Goal: Task Accomplishment & Management: Use online tool/utility

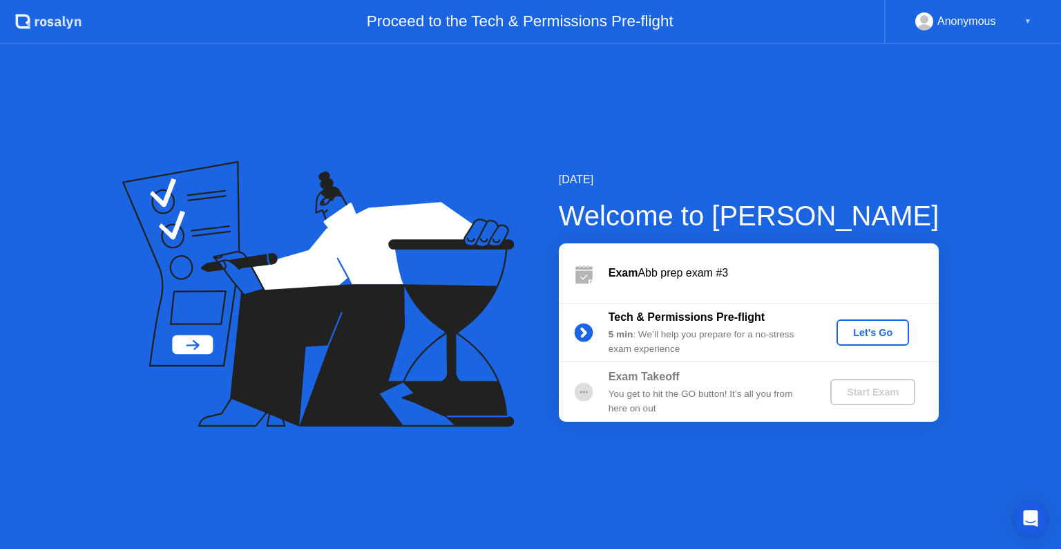
click at [876, 334] on div "Let's Go" at bounding box center [872, 332] width 61 height 11
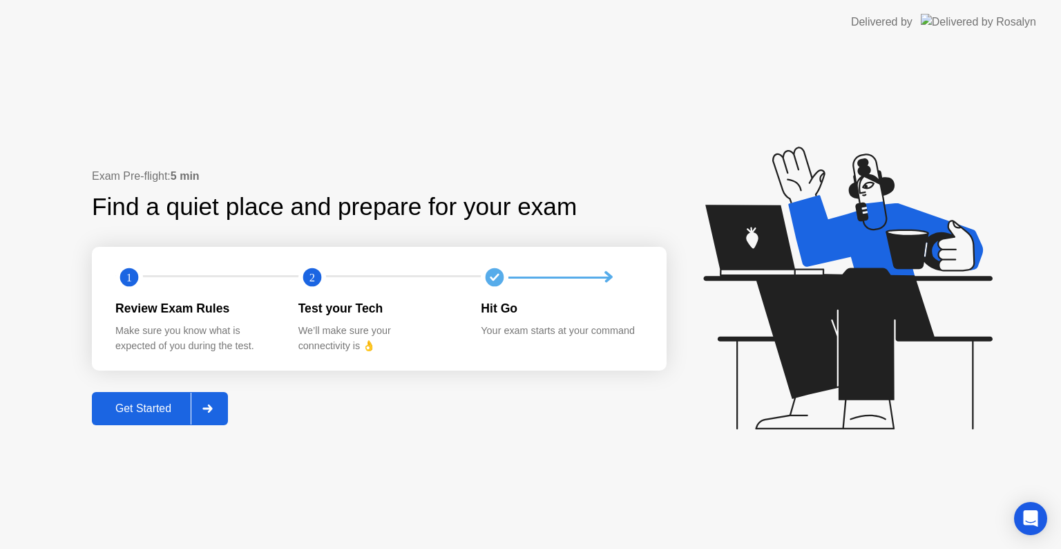
click at [212, 408] on icon at bounding box center [207, 408] width 10 height 8
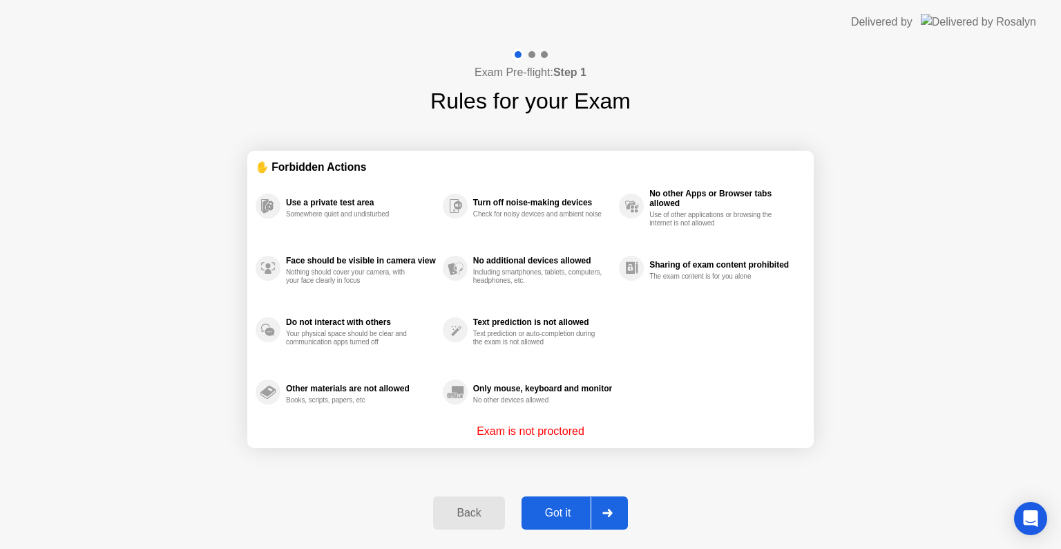
click at [618, 513] on div at bounding box center [607, 513] width 33 height 32
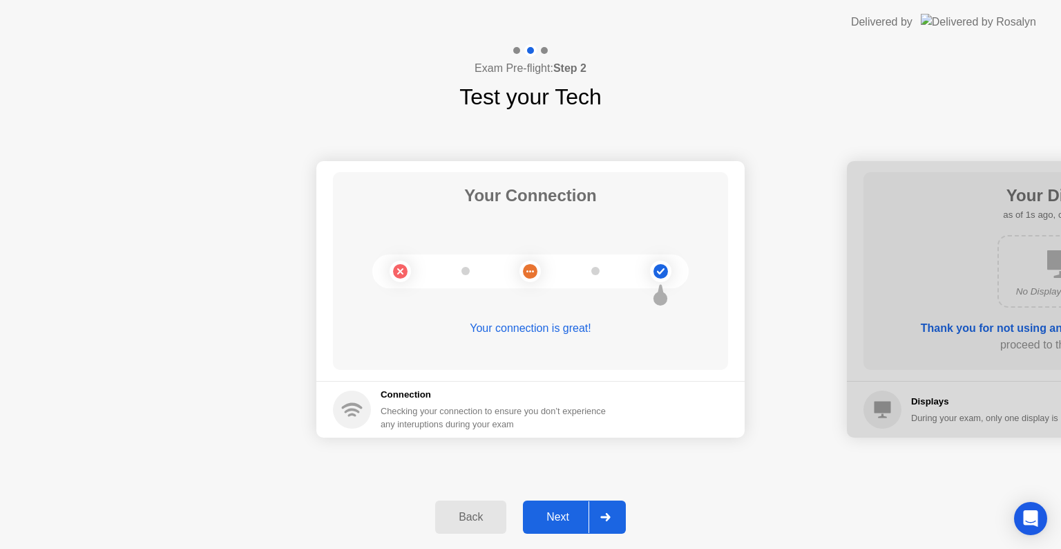
click at [609, 515] on icon at bounding box center [605, 517] width 10 height 8
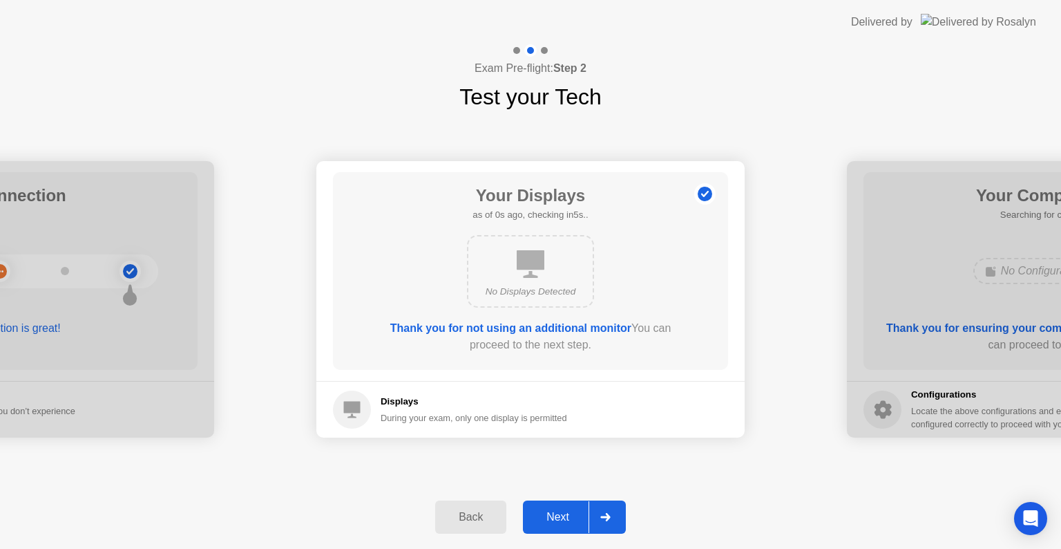
click at [609, 515] on icon at bounding box center [605, 517] width 10 height 8
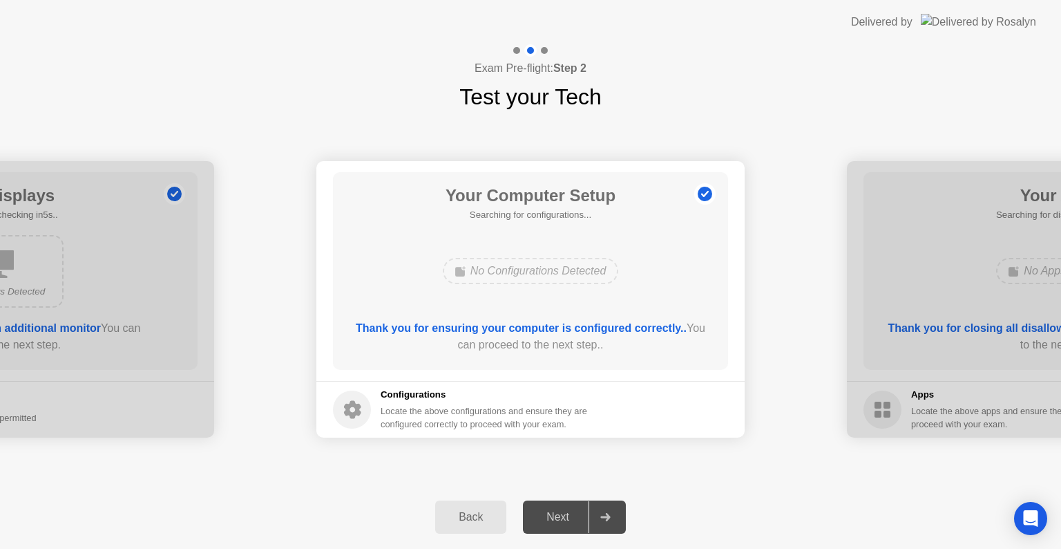
click at [609, 515] on icon at bounding box center [605, 517] width 10 height 8
click at [610, 517] on icon at bounding box center [605, 517] width 10 height 8
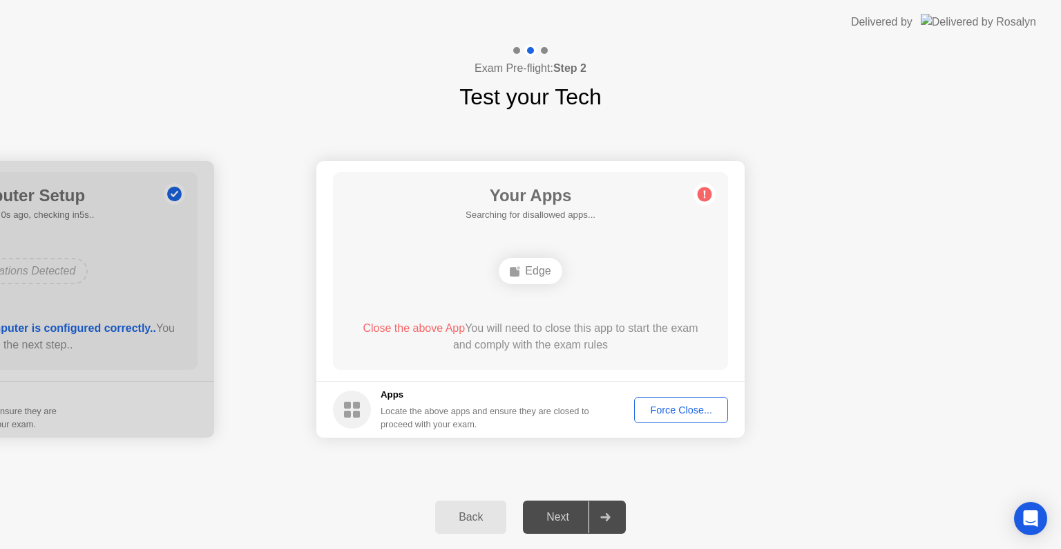
click at [538, 287] on div "Edge" at bounding box center [530, 270] width 316 height 37
click at [672, 418] on button "Force Close..." at bounding box center [681, 410] width 94 height 26
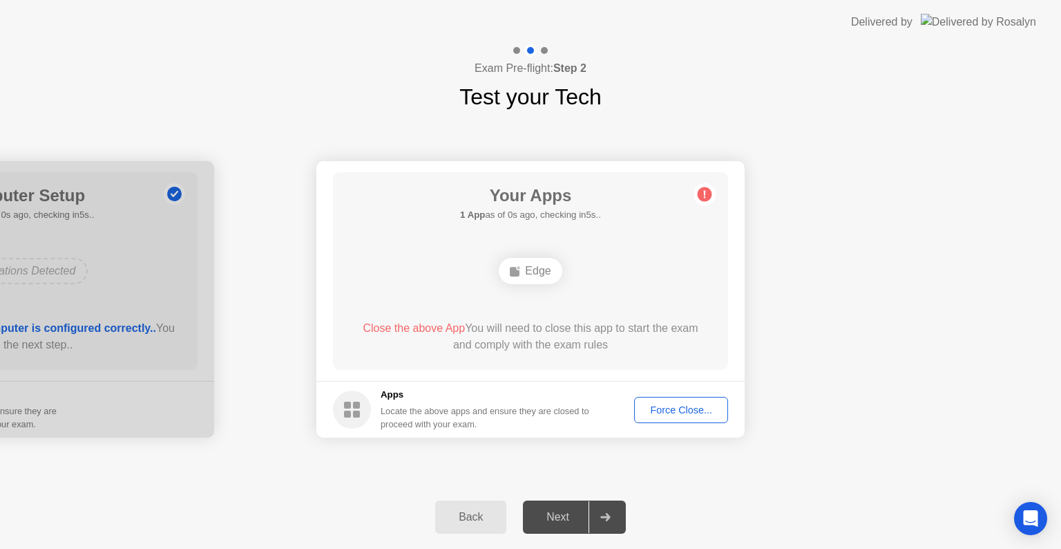
click at [464, 520] on div "Back" at bounding box center [470, 517] width 63 height 12
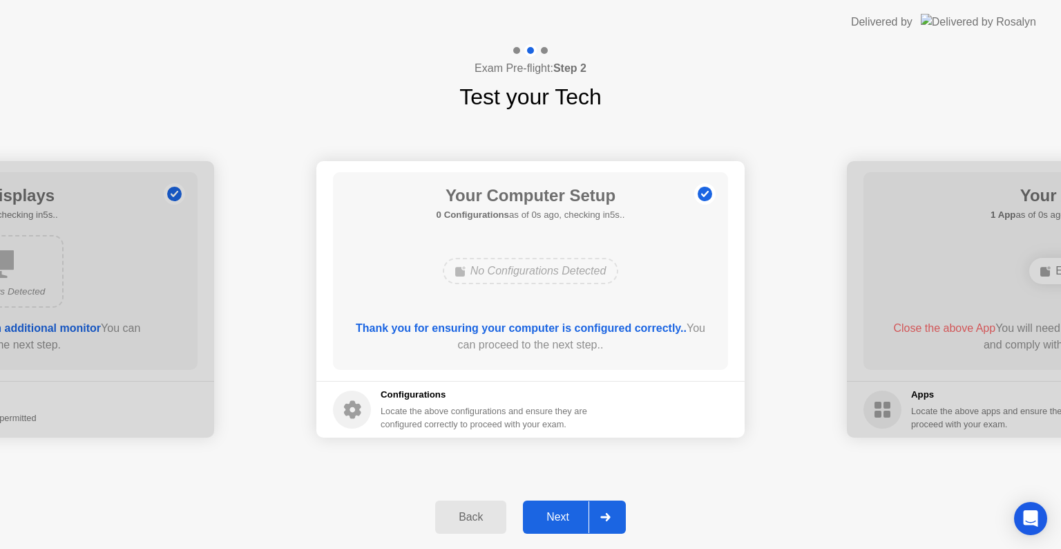
click at [612, 513] on div at bounding box center [605, 517] width 33 height 32
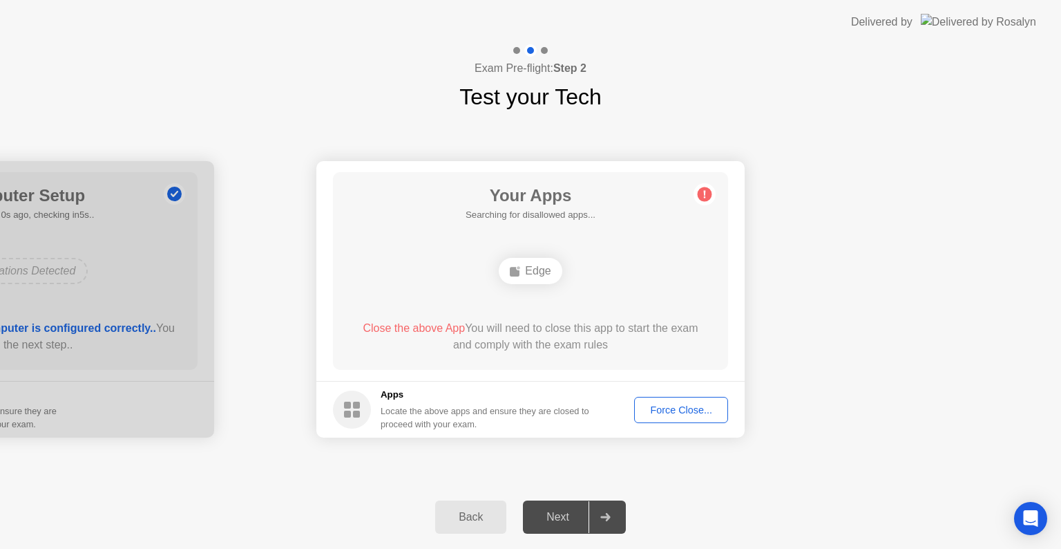
click at [586, 292] on div "Your Apps Searching for disallowed apps... Edge Close the above App You will ne…" at bounding box center [530, 271] width 395 height 198
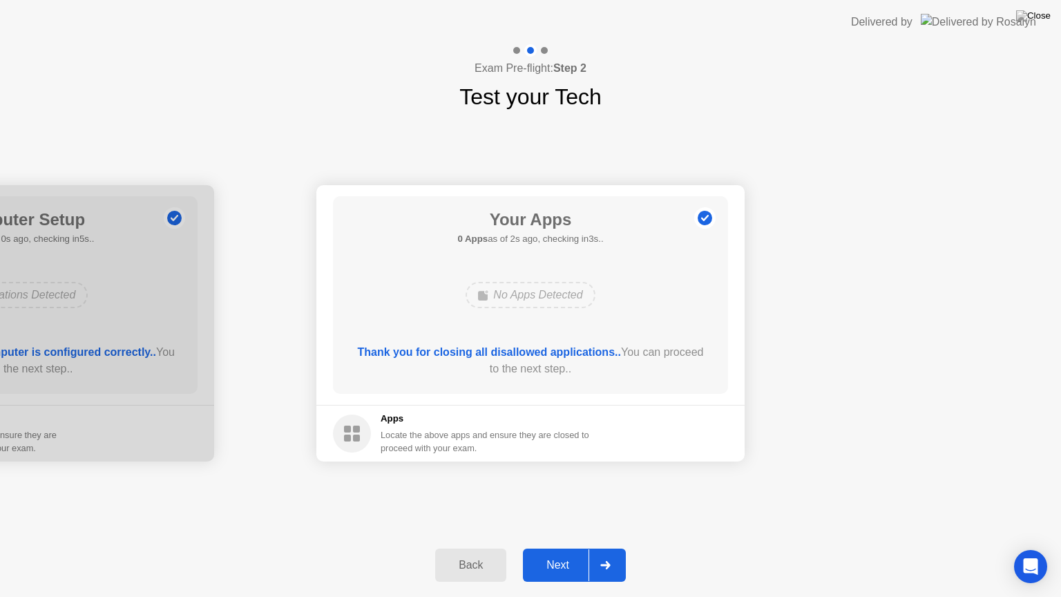
click at [602, 548] on icon at bounding box center [605, 565] width 10 height 8
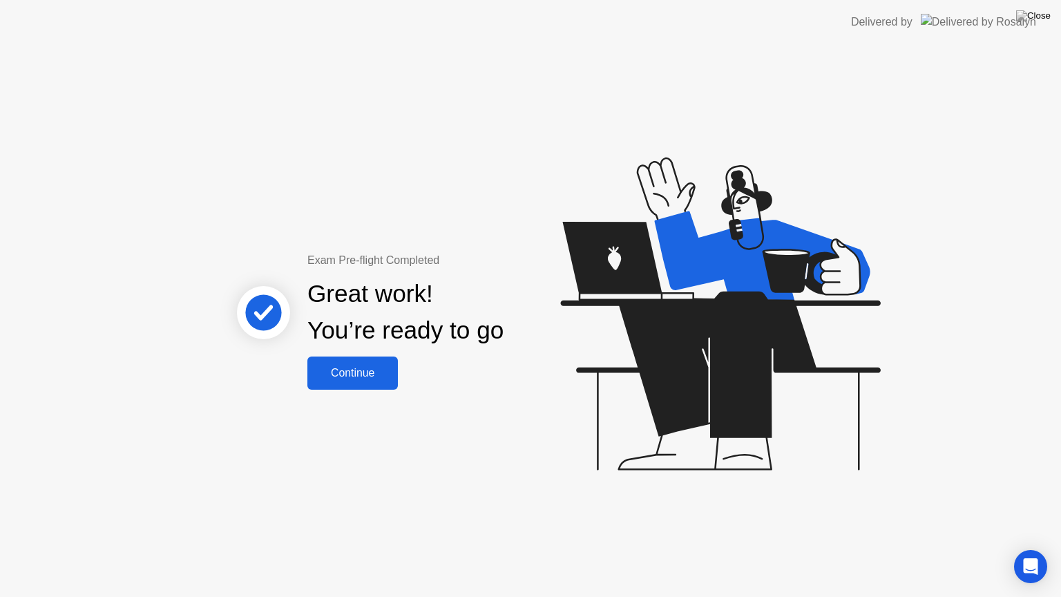
click at [370, 369] on div "Continue" at bounding box center [353, 373] width 82 height 12
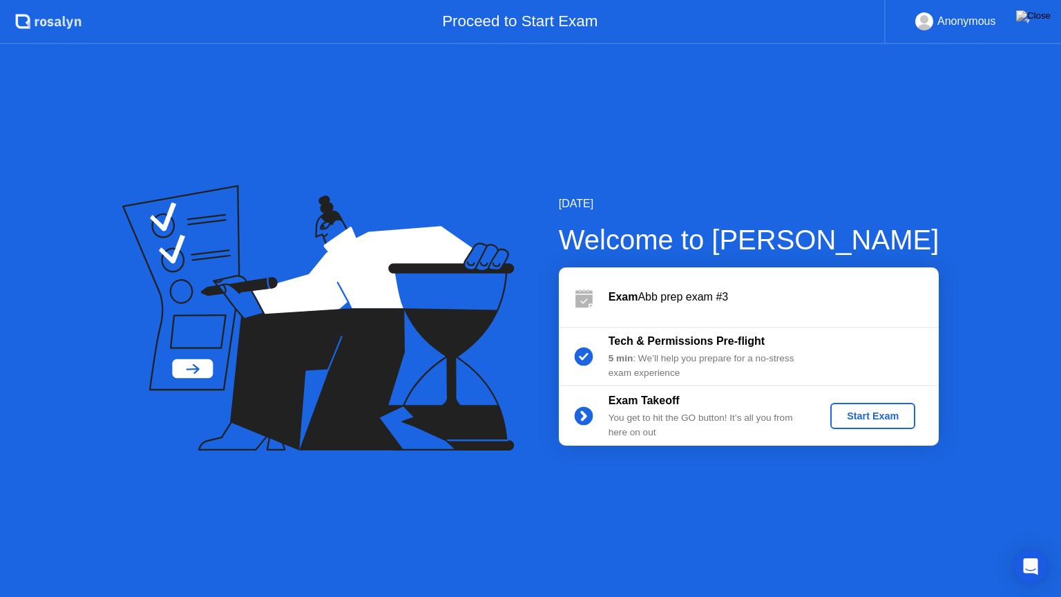
click at [889, 416] on div "Start Exam" at bounding box center [873, 415] width 74 height 11
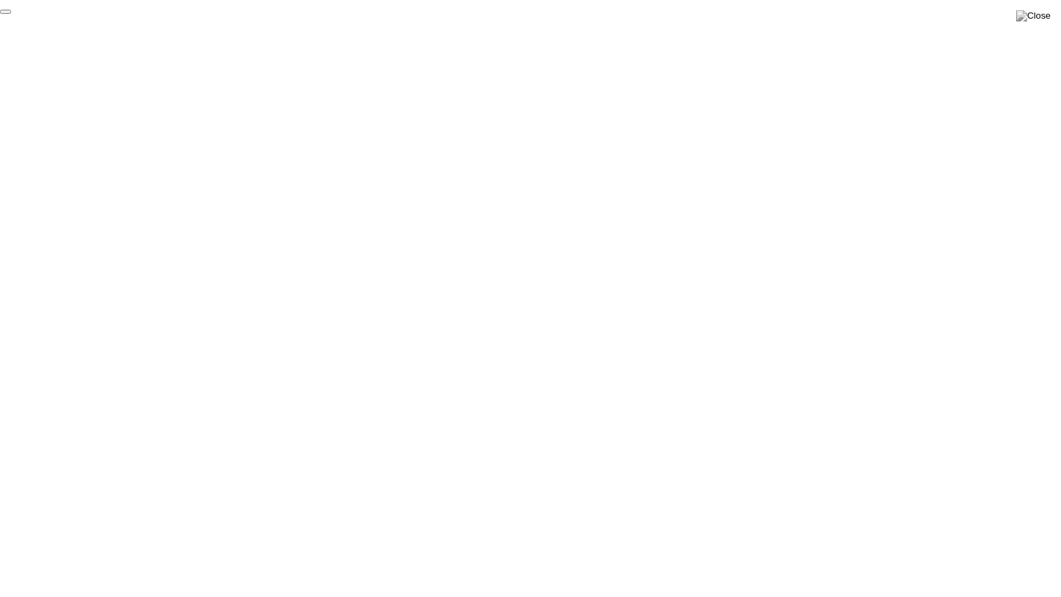
click div "End Proctoring Session"
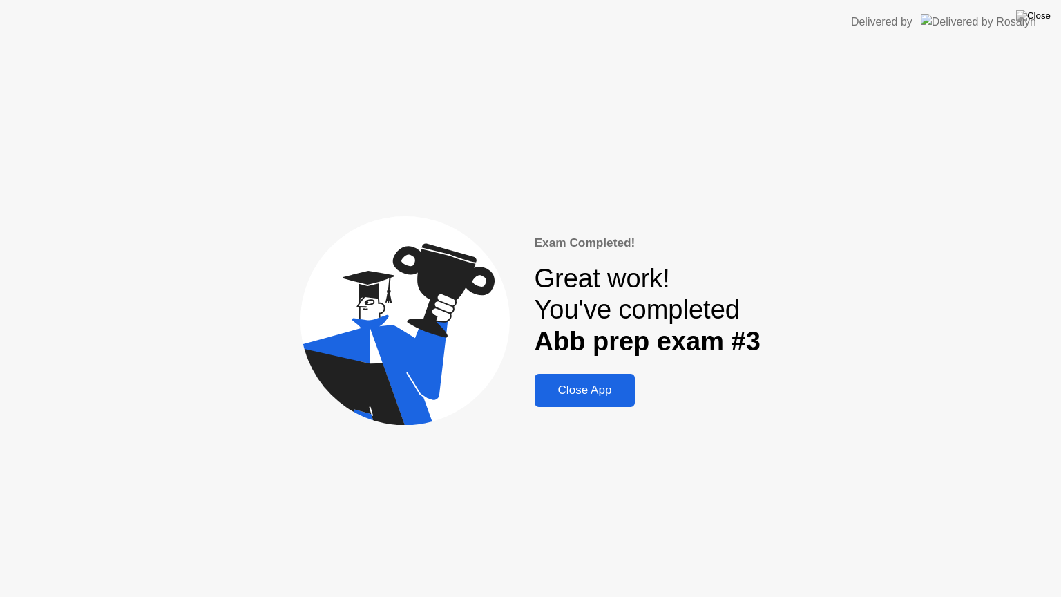
click at [567, 402] on button "Close App" at bounding box center [585, 390] width 101 height 33
